Goal: Task Accomplishment & Management: Use online tool/utility

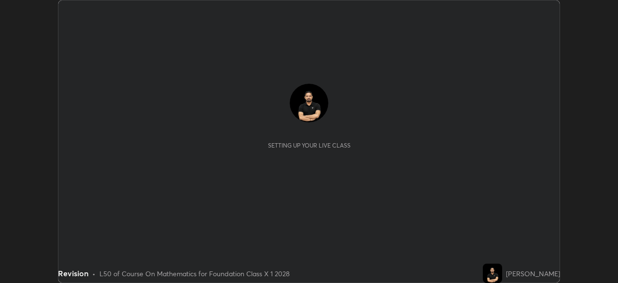
scroll to position [283, 618]
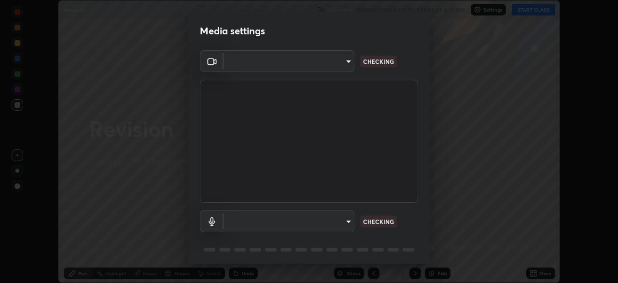
type input "f998bc4046c61b158ae604da705546672abda0c1808058386527230685057052"
click at [259, 222] on body "Erase all Revision Recording WAS SCHEDULED TO START AT 4:15 PM Settings START C…" at bounding box center [309, 141] width 618 height 283
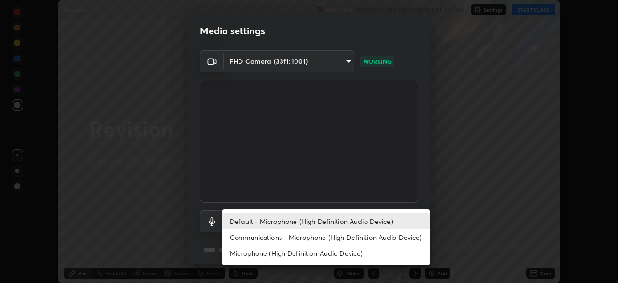
click at [260, 234] on li "Communications - Microphone (High Definition Audio Device)" at bounding box center [326, 237] width 208 height 16
type input "communications"
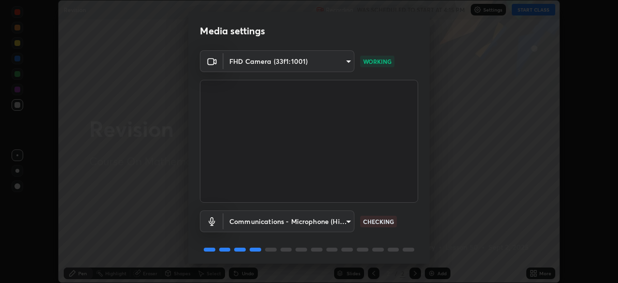
scroll to position [34, 0]
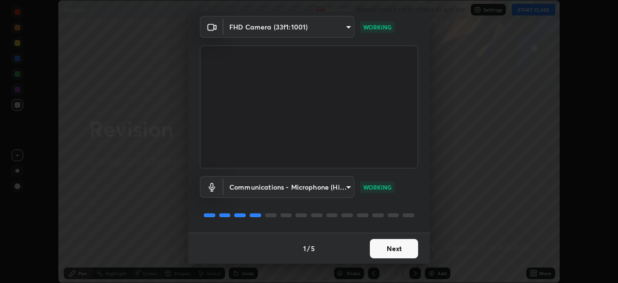
click at [405, 250] on button "Next" at bounding box center [394, 248] width 48 height 19
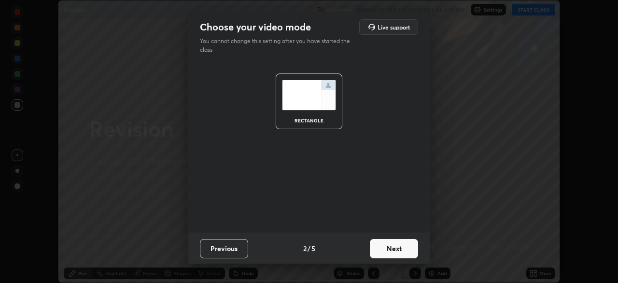
click at [403, 251] on button "Next" at bounding box center [394, 248] width 48 height 19
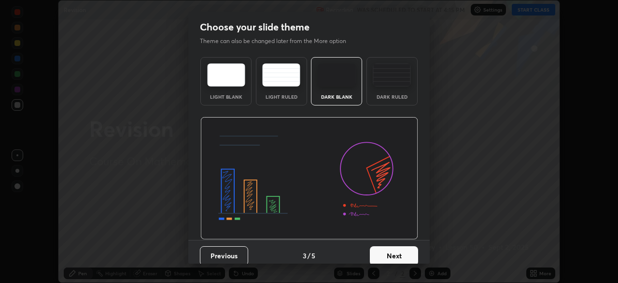
click at [412, 246] on button "Next" at bounding box center [394, 255] width 48 height 19
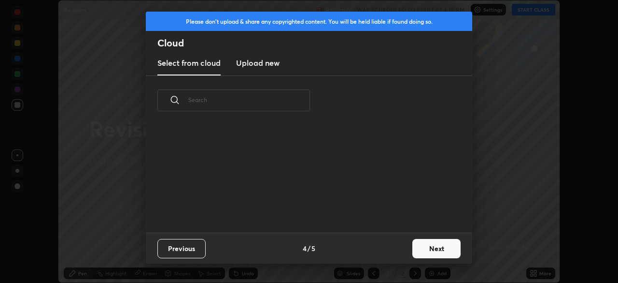
scroll to position [107, 310]
click at [430, 247] on button "Next" at bounding box center [436, 248] width 48 height 19
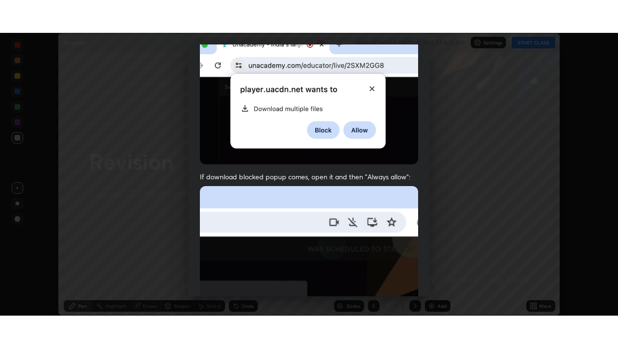
scroll to position [231, 0]
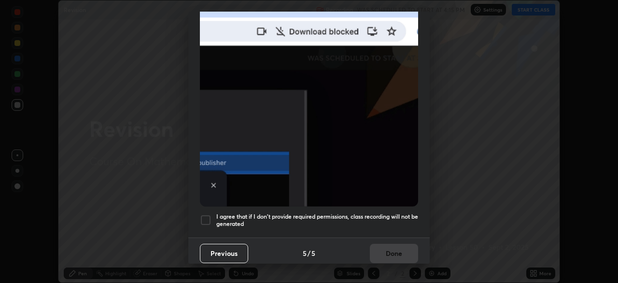
click at [209, 220] on div at bounding box center [206, 220] width 12 height 12
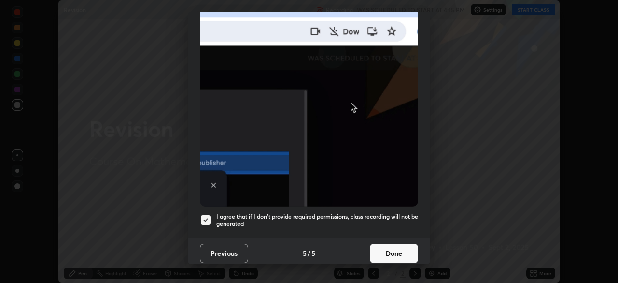
click at [385, 251] on button "Done" at bounding box center [394, 252] width 48 height 19
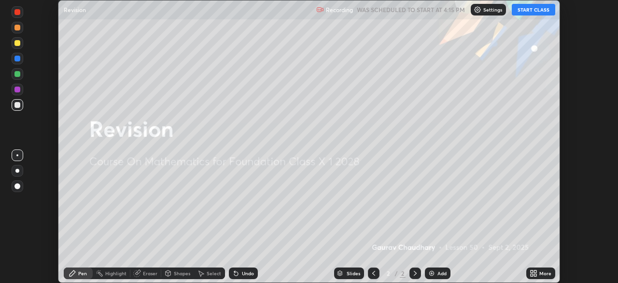
click at [529, 14] on button "START CLASS" at bounding box center [533, 10] width 43 height 12
click at [532, 270] on icon at bounding box center [532, 271] width 2 height 2
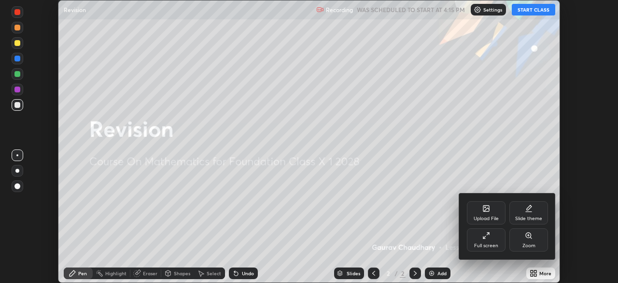
click at [491, 245] on div "Full screen" at bounding box center [486, 245] width 24 height 5
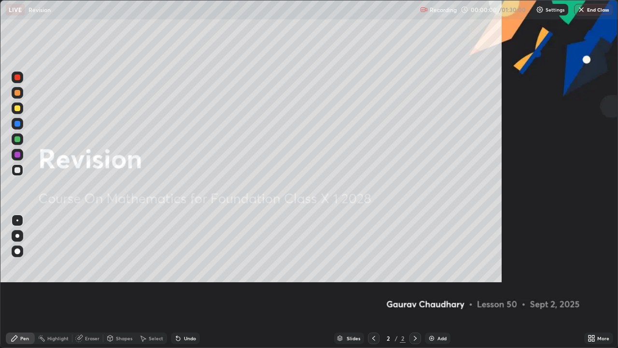
scroll to position [348, 618]
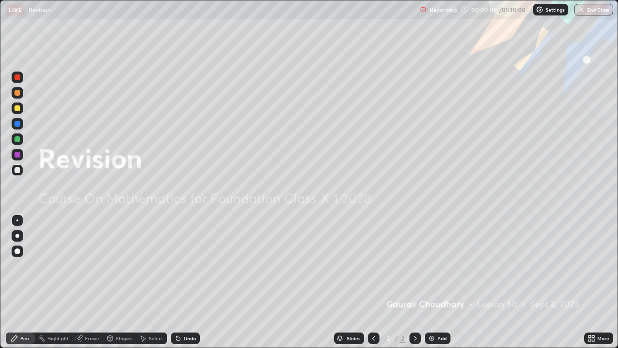
click at [444, 282] on div "Add" at bounding box center [442, 338] width 9 height 5
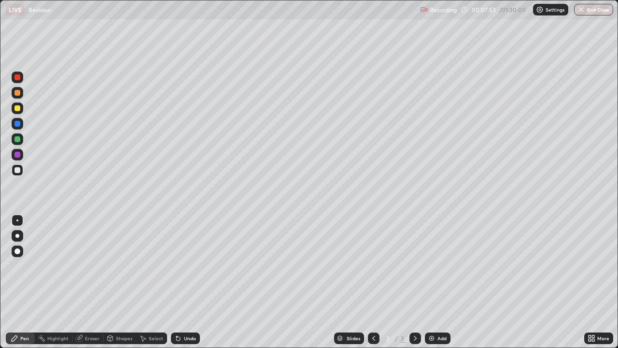
click at [85, 282] on div "Eraser" at bounding box center [92, 338] width 14 height 5
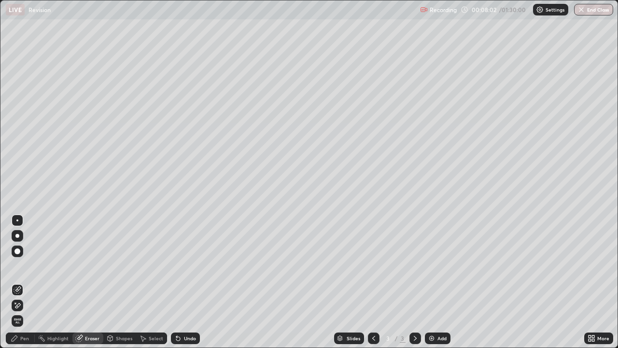
click at [22, 282] on div "Pen" at bounding box center [24, 338] width 9 height 5
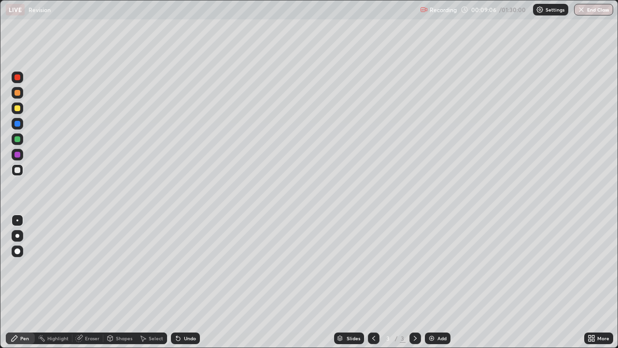
click at [156, 282] on div "Select" at bounding box center [156, 338] width 14 height 5
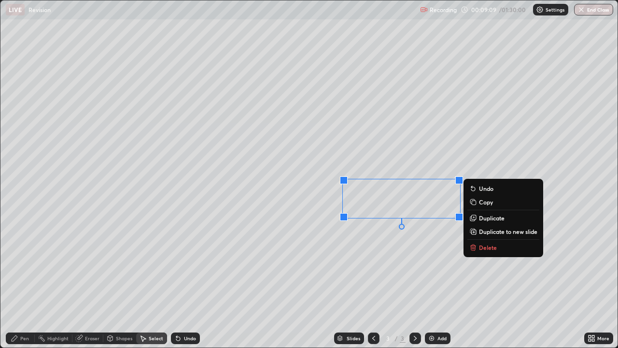
click at [490, 232] on p "Duplicate to new slide" at bounding box center [508, 232] width 58 height 8
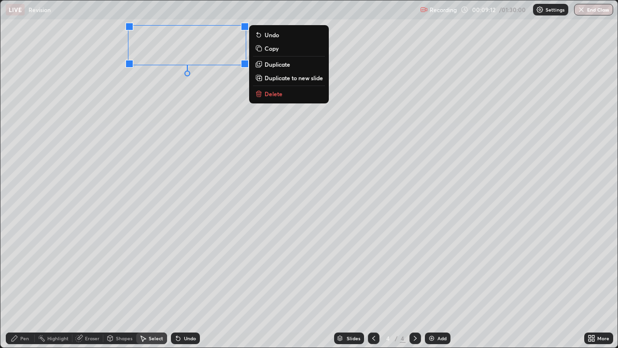
click at [195, 199] on div "0 ° Undo Copy Duplicate Duplicate to new slide Delete" at bounding box center [308, 173] width 617 height 347
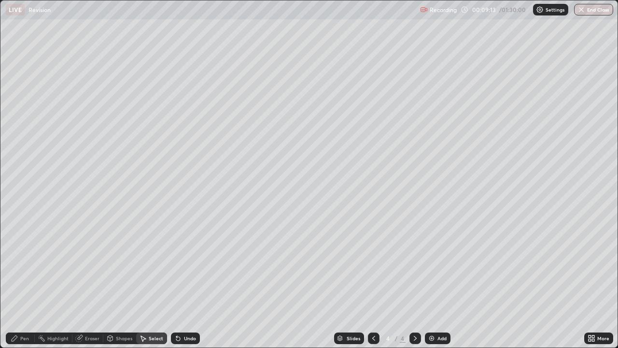
click at [373, 282] on icon at bounding box center [374, 338] width 8 height 8
click at [412, 282] on icon at bounding box center [416, 338] width 8 height 8
click at [102, 98] on div "0 ° Undo Copy Duplicate Duplicate to new slide Delete" at bounding box center [308, 173] width 617 height 347
click at [25, 282] on div "Pen" at bounding box center [24, 338] width 9 height 5
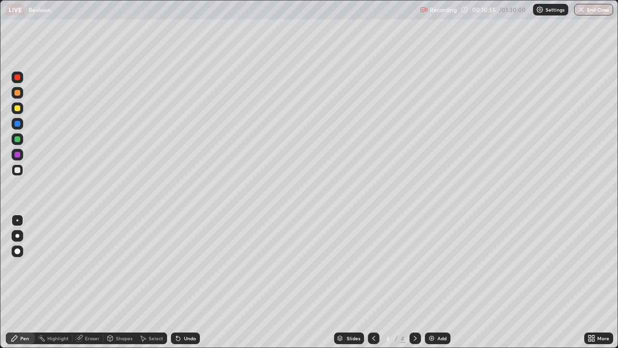
click at [374, 282] on icon at bounding box center [374, 338] width 8 height 8
click at [373, 282] on icon at bounding box center [374, 338] width 8 height 8
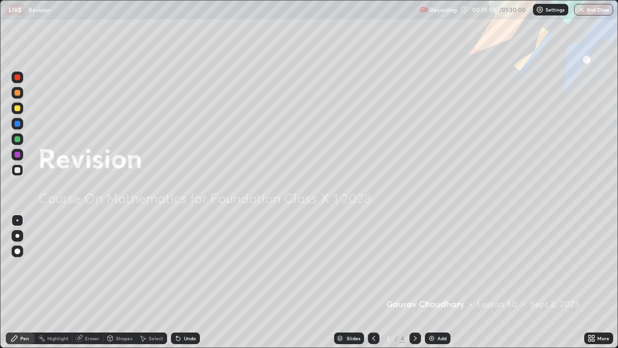
click at [410, 282] on div at bounding box center [416, 338] width 12 height 12
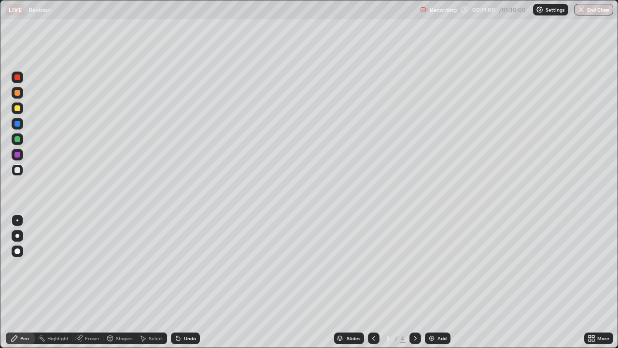
click at [414, 282] on icon at bounding box center [416, 338] width 8 height 8
click at [368, 282] on div at bounding box center [374, 338] width 12 height 12
click at [410, 282] on div at bounding box center [416, 338] width 12 height 12
click at [412, 282] on icon at bounding box center [416, 338] width 8 height 8
click at [441, 282] on div "Add" at bounding box center [442, 338] width 9 height 5
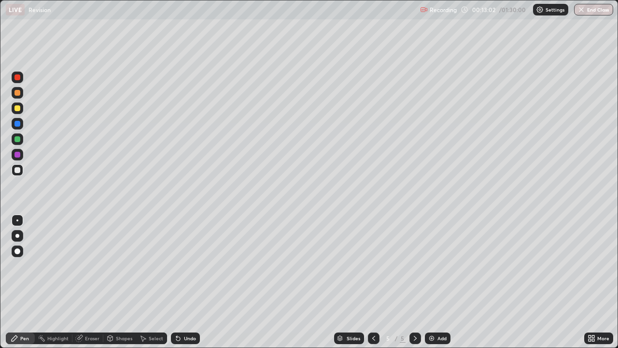
click at [186, 282] on div "Undo" at bounding box center [190, 338] width 12 height 5
click at [188, 282] on div "Undo" at bounding box center [190, 338] width 12 height 5
click at [180, 282] on div "Undo" at bounding box center [185, 338] width 29 height 12
click at [83, 282] on div "Eraser" at bounding box center [87, 338] width 31 height 12
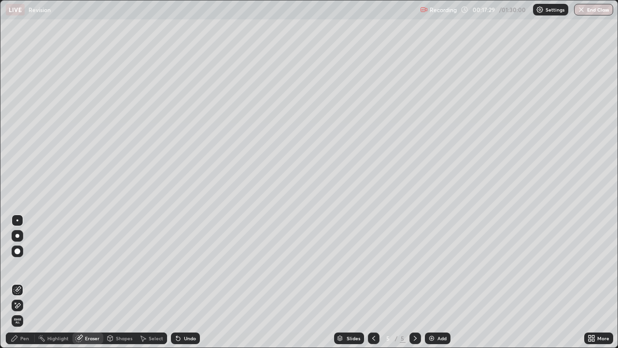
click at [20, 282] on div "Pen" at bounding box center [20, 338] width 29 height 12
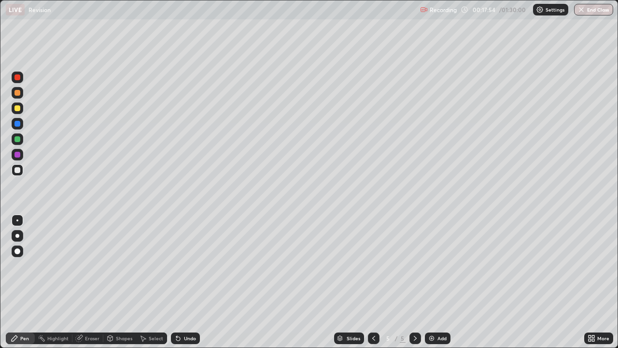
click at [181, 282] on div "Undo" at bounding box center [185, 338] width 29 height 12
click at [179, 282] on icon at bounding box center [178, 339] width 4 height 4
click at [175, 282] on div "Undo" at bounding box center [185, 338] width 29 height 12
click at [172, 282] on div "Undo" at bounding box center [185, 338] width 29 height 12
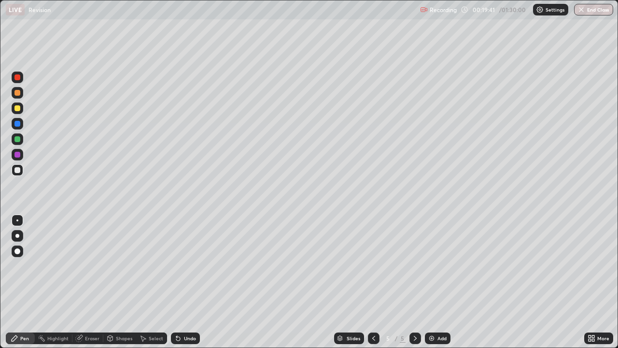
click at [431, 282] on div "Add" at bounding box center [438, 338] width 26 height 12
click at [414, 282] on icon at bounding box center [416, 338] width 8 height 8
click at [191, 282] on div "Undo" at bounding box center [190, 338] width 12 height 5
click at [189, 282] on div "Undo" at bounding box center [190, 338] width 12 height 5
click at [187, 282] on div "Undo" at bounding box center [185, 338] width 29 height 12
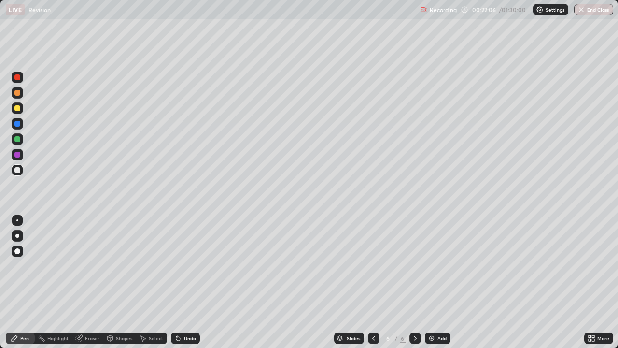
click at [184, 282] on div "Undo" at bounding box center [185, 338] width 29 height 12
click at [183, 282] on div "Undo" at bounding box center [185, 338] width 29 height 12
click at [432, 282] on img at bounding box center [432, 338] width 8 height 8
click at [186, 282] on div "Undo" at bounding box center [185, 338] width 29 height 12
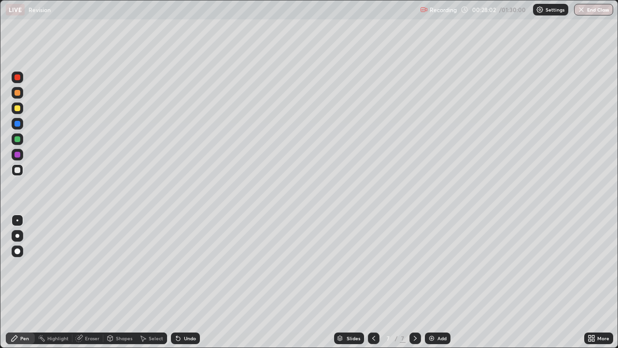
click at [184, 282] on div "Undo" at bounding box center [185, 338] width 29 height 12
click at [188, 282] on div "Undo" at bounding box center [185, 338] width 29 height 12
click at [192, 282] on div "Undo" at bounding box center [185, 338] width 29 height 12
click at [195, 282] on div "Undo" at bounding box center [190, 338] width 12 height 5
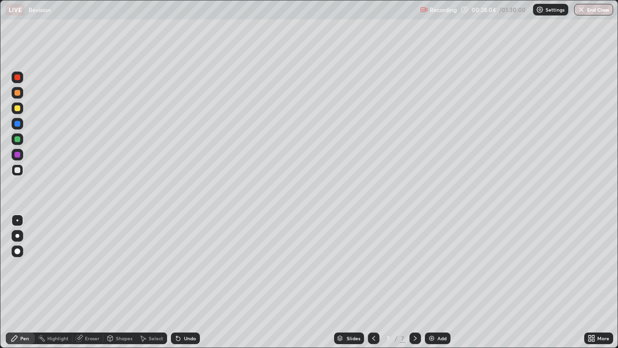
click at [195, 282] on div "Undo" at bounding box center [185, 338] width 29 height 12
click at [436, 282] on div "Add" at bounding box center [438, 338] width 26 height 12
click at [439, 282] on div "Add" at bounding box center [442, 338] width 9 height 5
click at [192, 282] on div "Undo" at bounding box center [190, 338] width 12 height 5
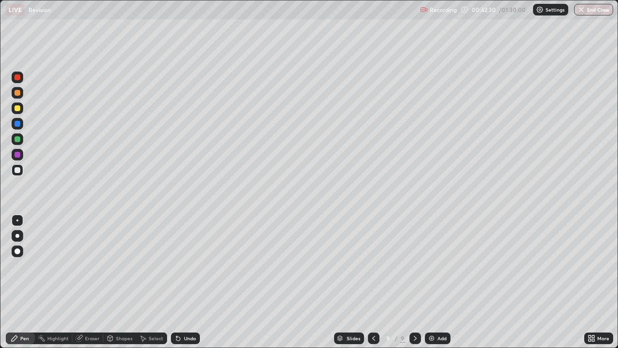
click at [182, 282] on div "Undo" at bounding box center [185, 338] width 29 height 12
click at [184, 282] on div "Undo" at bounding box center [190, 338] width 12 height 5
click at [187, 282] on div "Undo" at bounding box center [190, 338] width 12 height 5
click at [186, 282] on div "Undo" at bounding box center [190, 338] width 12 height 5
click at [185, 282] on div "Undo" at bounding box center [190, 338] width 12 height 5
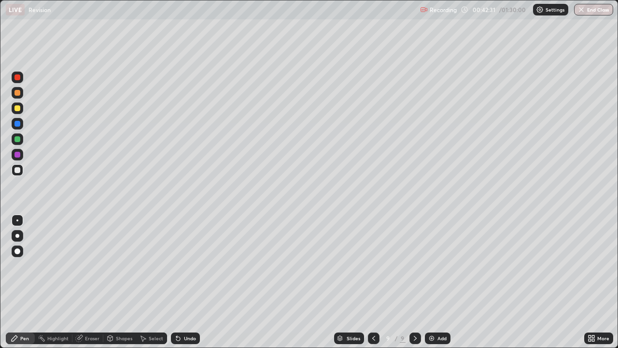
click at [185, 282] on div "Undo" at bounding box center [190, 338] width 12 height 5
click at [439, 282] on div "Add" at bounding box center [442, 338] width 9 height 5
click at [184, 282] on div "Undo" at bounding box center [190, 338] width 12 height 5
click at [89, 282] on div "Eraser" at bounding box center [92, 338] width 14 height 5
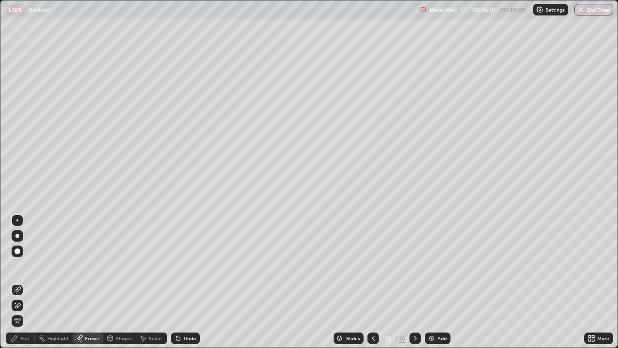
click at [95, 282] on div "Eraser" at bounding box center [92, 338] width 14 height 5
click at [21, 282] on icon at bounding box center [18, 305] width 8 height 8
click at [34, 282] on div "Pen" at bounding box center [20, 338] width 29 height 12
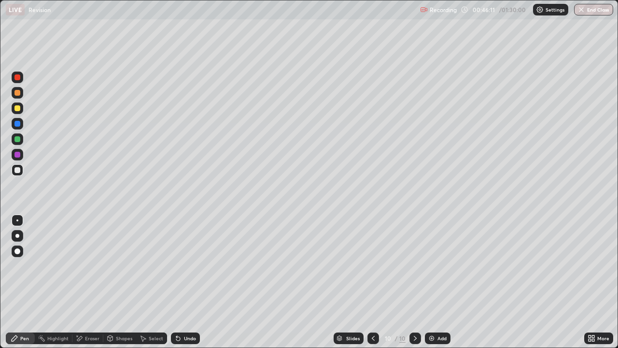
click at [184, 282] on div "Undo" at bounding box center [190, 338] width 12 height 5
click at [185, 282] on div "Undo" at bounding box center [190, 338] width 12 height 5
click at [186, 282] on div "Undo" at bounding box center [190, 338] width 12 height 5
click at [368, 282] on div at bounding box center [374, 338] width 12 height 12
click at [85, 282] on div "Eraser" at bounding box center [87, 338] width 31 height 12
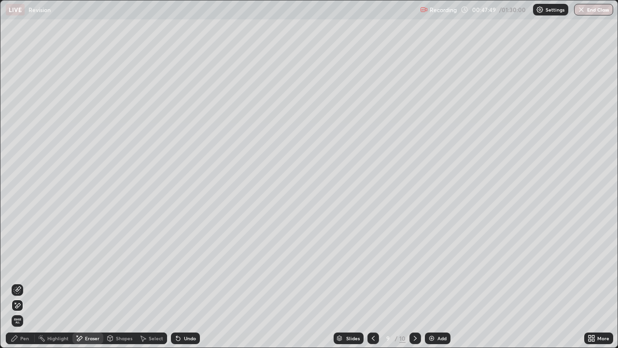
click at [32, 282] on div "Pen" at bounding box center [20, 338] width 29 height 12
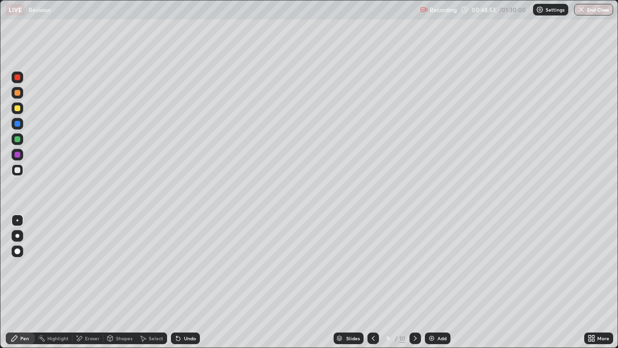
click at [416, 282] on icon at bounding box center [416, 338] width 8 height 8
click at [371, 282] on icon at bounding box center [374, 338] width 8 height 8
click at [441, 282] on div "Add" at bounding box center [442, 338] width 9 height 5
click at [181, 282] on div "Undo" at bounding box center [185, 338] width 29 height 12
click at [183, 282] on div "Undo" at bounding box center [185, 338] width 29 height 12
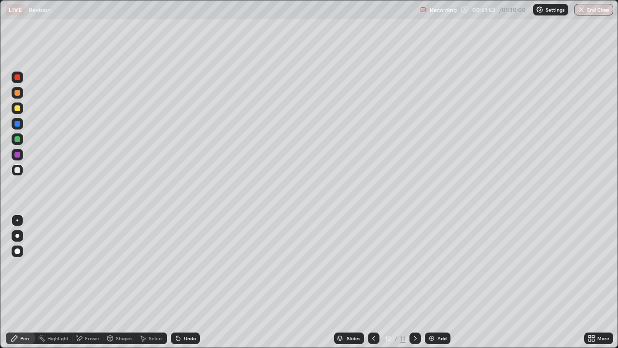
click at [183, 282] on div "Undo" at bounding box center [185, 338] width 29 height 12
click at [433, 282] on img at bounding box center [432, 338] width 8 height 8
click at [189, 282] on div "Undo" at bounding box center [185, 338] width 29 height 12
click at [187, 282] on div "Undo" at bounding box center [190, 338] width 12 height 5
click at [89, 282] on div "Eraser" at bounding box center [92, 338] width 14 height 5
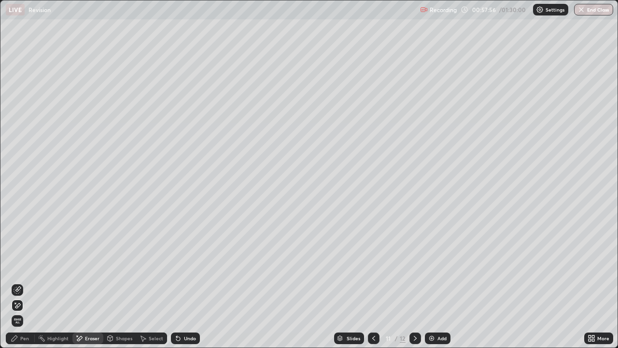
click at [20, 282] on div "Pen" at bounding box center [24, 338] width 9 height 5
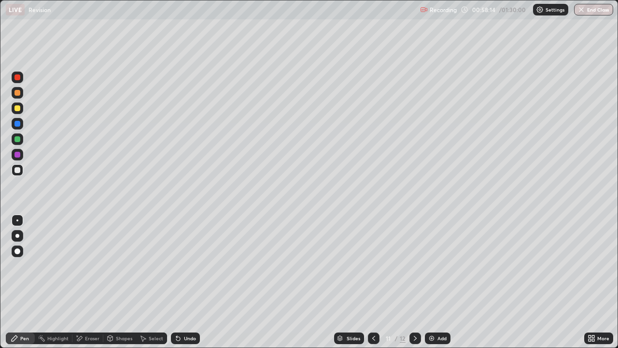
click at [431, 282] on img at bounding box center [432, 338] width 8 height 8
click at [185, 282] on div "Undo" at bounding box center [190, 338] width 12 height 5
click at [176, 282] on icon at bounding box center [176, 336] width 1 height 1
click at [431, 282] on img at bounding box center [432, 338] width 8 height 8
click at [370, 282] on icon at bounding box center [374, 338] width 8 height 8
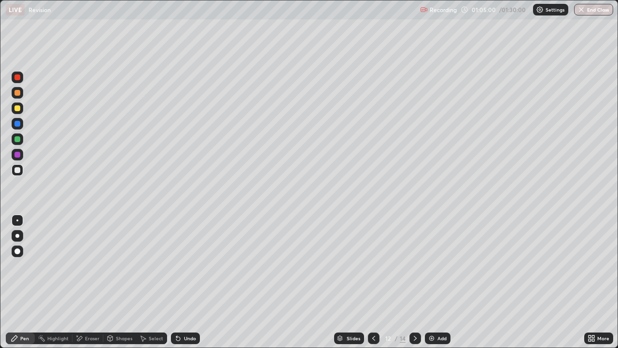
click at [413, 282] on icon at bounding box center [416, 338] width 8 height 8
click at [371, 282] on icon at bounding box center [374, 338] width 8 height 8
click at [415, 282] on icon at bounding box center [416, 338] width 8 height 8
click at [370, 282] on div at bounding box center [374, 338] width 12 height 12
click at [412, 282] on div at bounding box center [416, 338] width 12 height 12
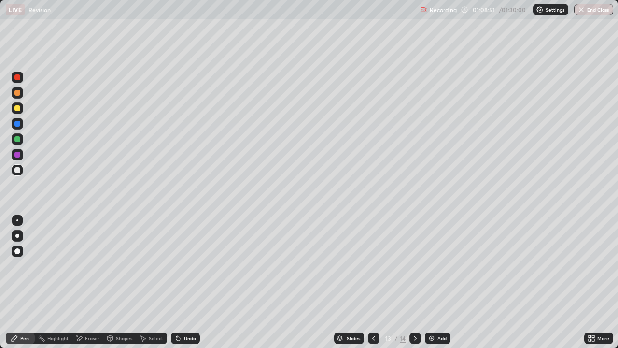
click at [181, 282] on div "Undo" at bounding box center [185, 338] width 29 height 12
click at [183, 282] on div "Undo" at bounding box center [185, 338] width 29 height 12
click at [184, 282] on div "Undo" at bounding box center [185, 338] width 29 height 12
click at [587, 14] on button "End Class" at bounding box center [593, 10] width 39 height 12
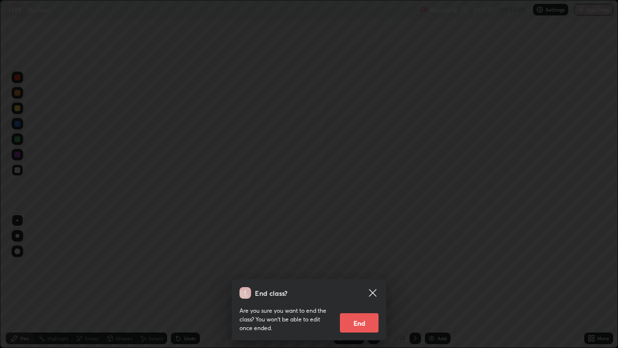
click at [367, 282] on button "End" at bounding box center [359, 322] width 39 height 19
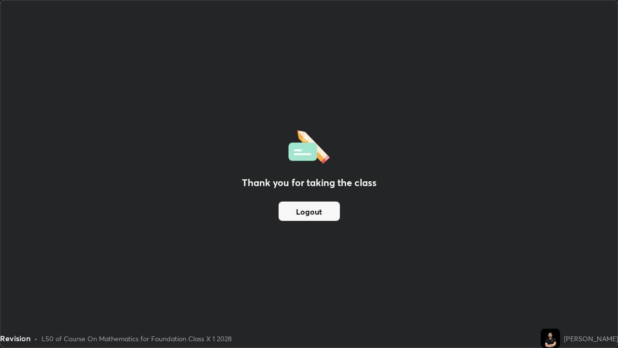
click at [302, 212] on button "Logout" at bounding box center [309, 210] width 61 height 19
